Goal: Check status: Check status

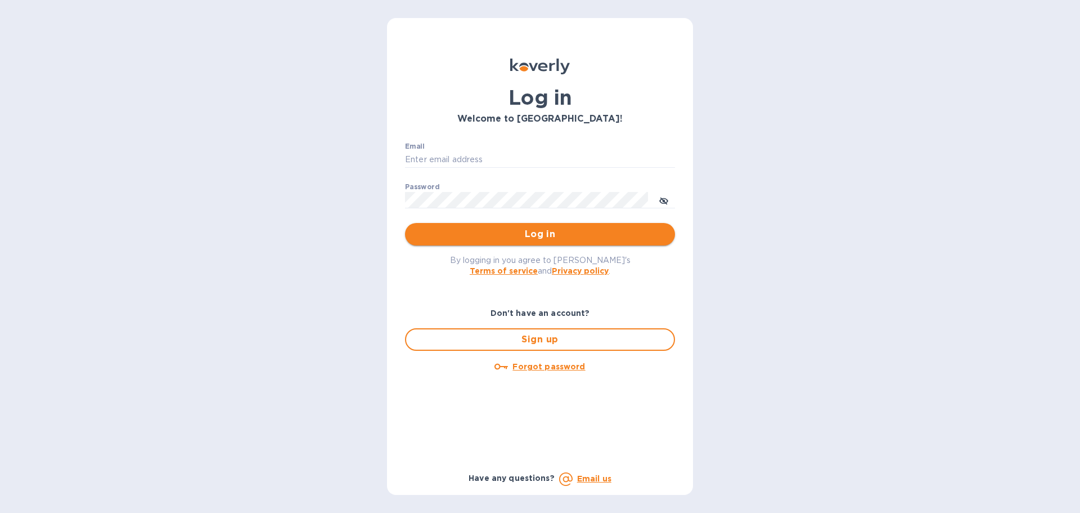
type input "[EMAIL_ADDRESS][DOMAIN_NAME]"
click at [514, 232] on span "Log in" at bounding box center [540, 234] width 252 height 14
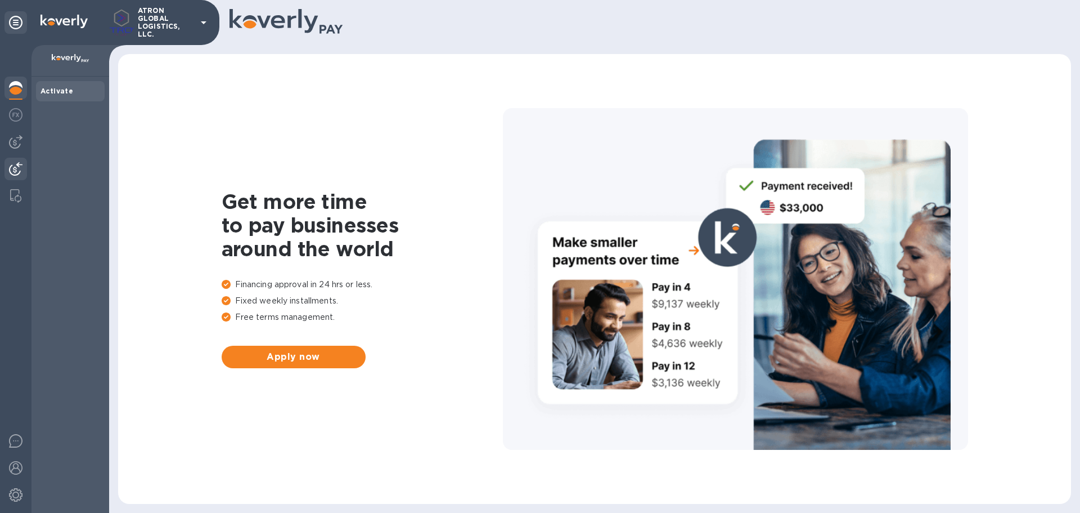
click at [21, 165] on img at bounding box center [16, 169] width 14 height 14
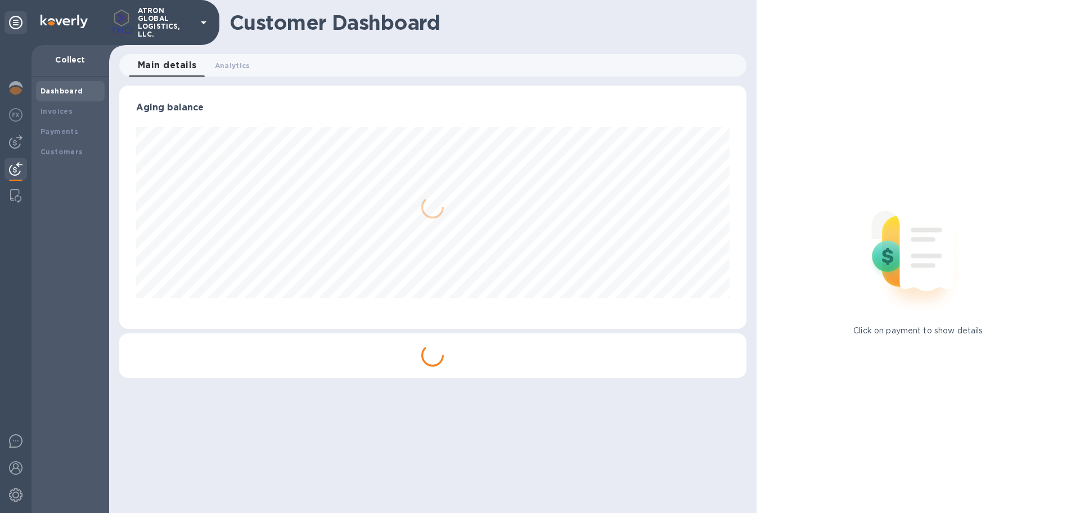
scroll to position [243, 627]
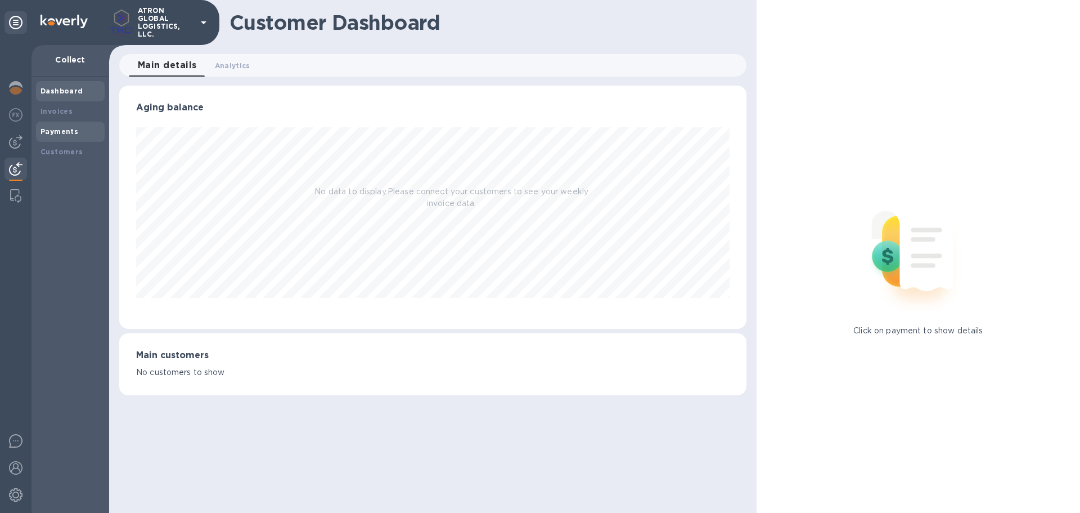
click at [56, 128] on b "Payments" at bounding box center [60, 131] width 38 height 8
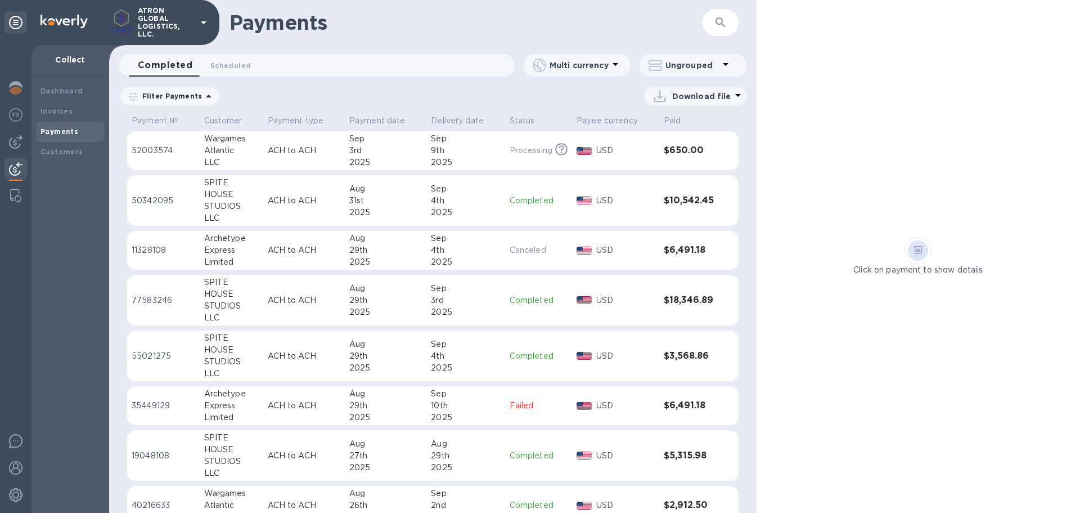
click at [523, 215] on td "Completed" at bounding box center [538, 200] width 67 height 51
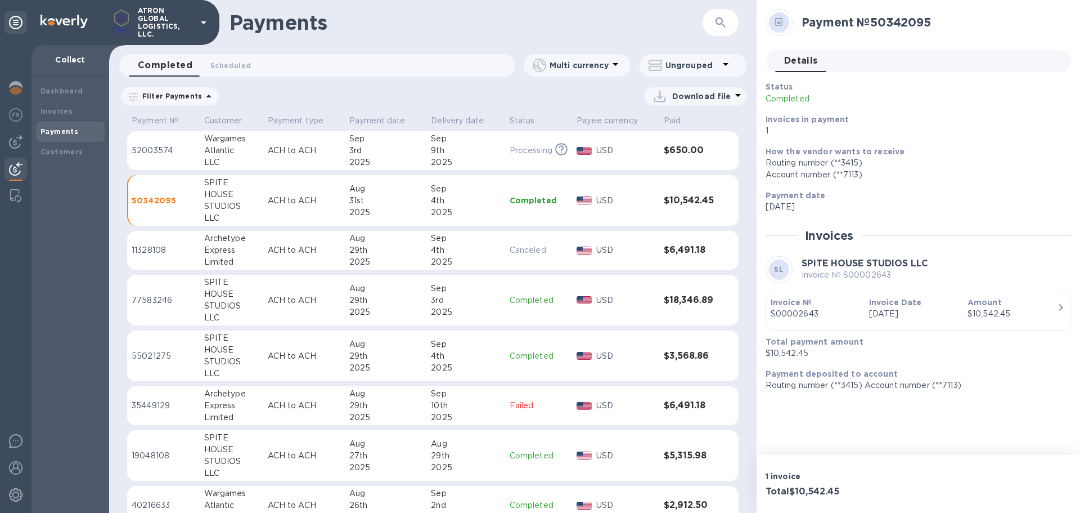
click at [437, 25] on h1 "Payments" at bounding box center [466, 23] width 473 height 24
